Goal: Task Accomplishment & Management: Manage account settings

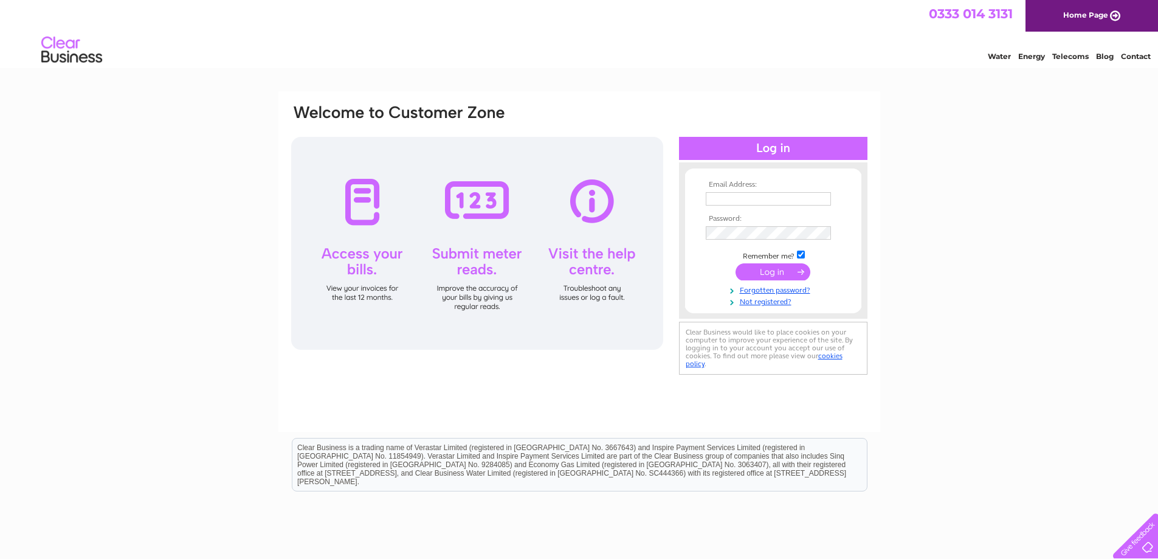
type input "[EMAIL_ADDRESS][DOMAIN_NAME]"
click at [765, 269] on input "submit" at bounding box center [773, 271] width 75 height 17
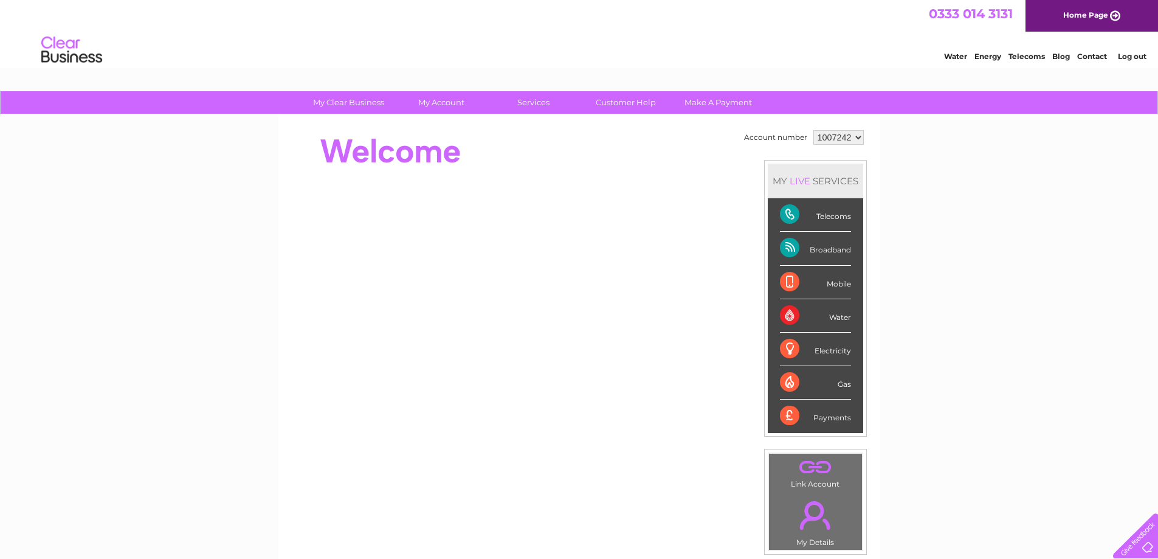
click at [977, 160] on div "My Clear Business Login Details My Details My Preferences Link Account My Accou…" at bounding box center [579, 432] width 1158 height 683
click at [246, 410] on div "My Clear Business Login Details My Details My Preferences Link Account My Accou…" at bounding box center [579, 432] width 1158 height 683
